Goal: Navigation & Orientation: Understand site structure

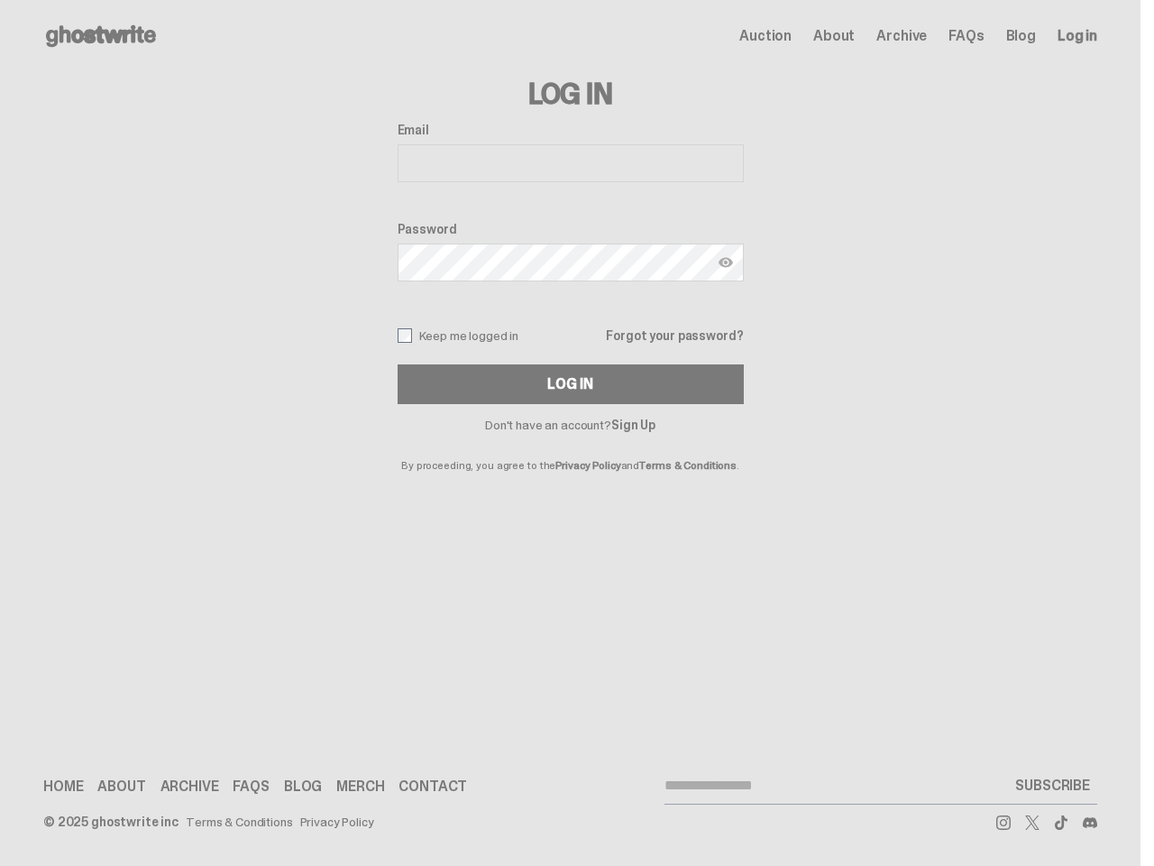
click at [569, 433] on p "By proceeding, you agree to the Privacy Policy and Terms & Conditions ." at bounding box center [571, 451] width 346 height 40
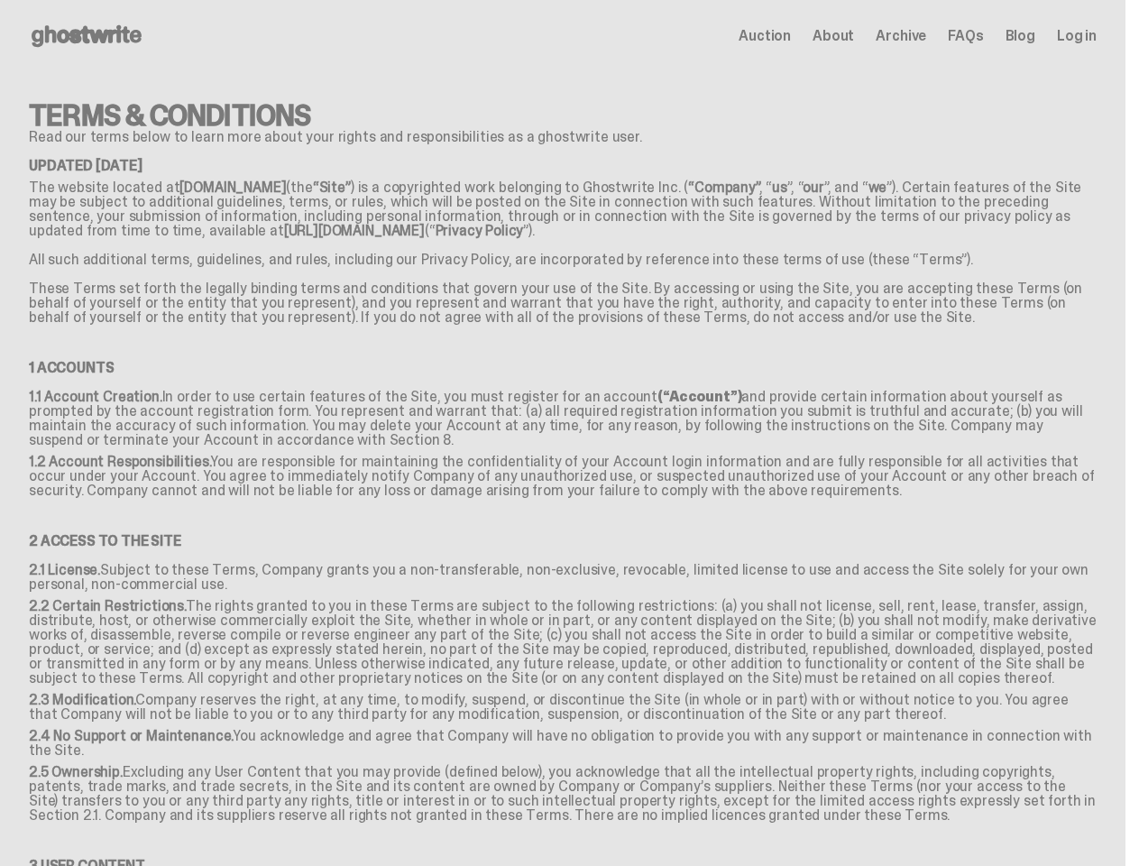
click at [569, 433] on p "1.1 Account Creation. In order to use certain features of the Site, you must re…" at bounding box center [563, 422] width 1068 height 65
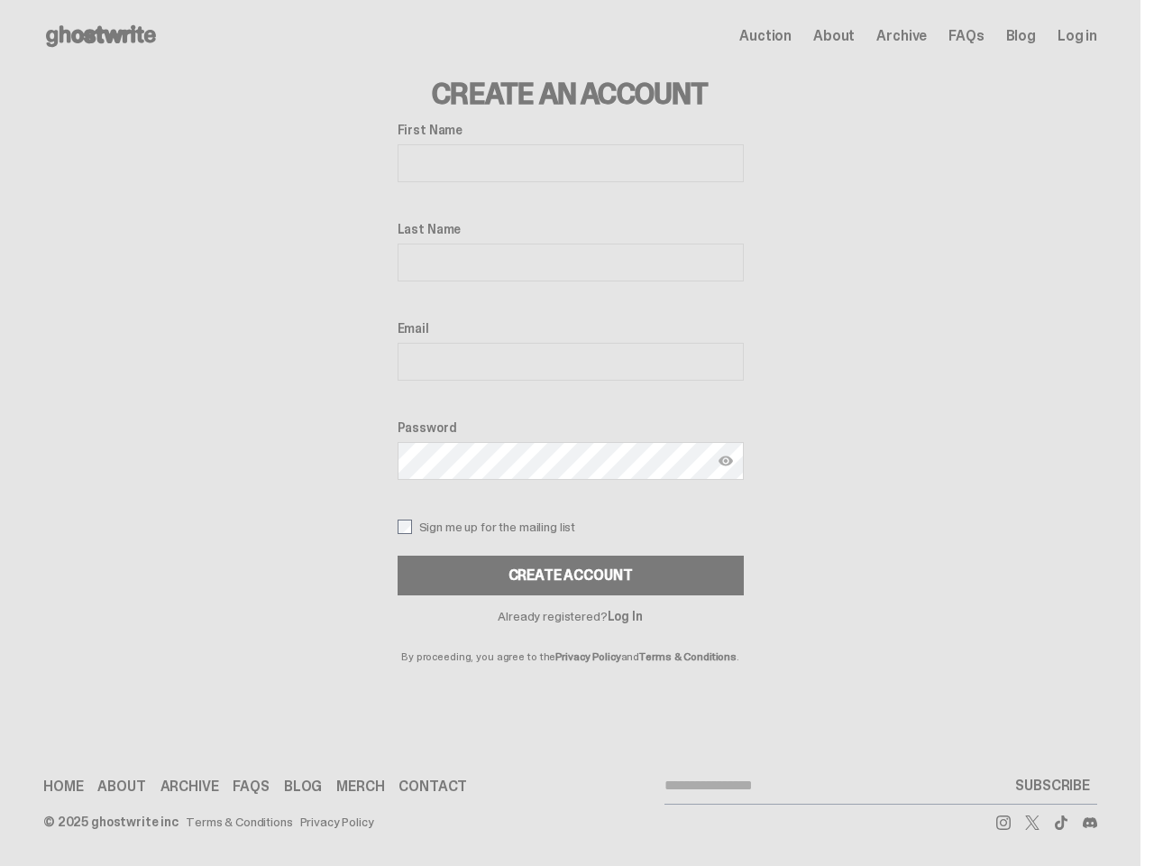
click at [569, 433] on label "Password" at bounding box center [571, 427] width 346 height 14
